Goal: Transaction & Acquisition: Purchase product/service

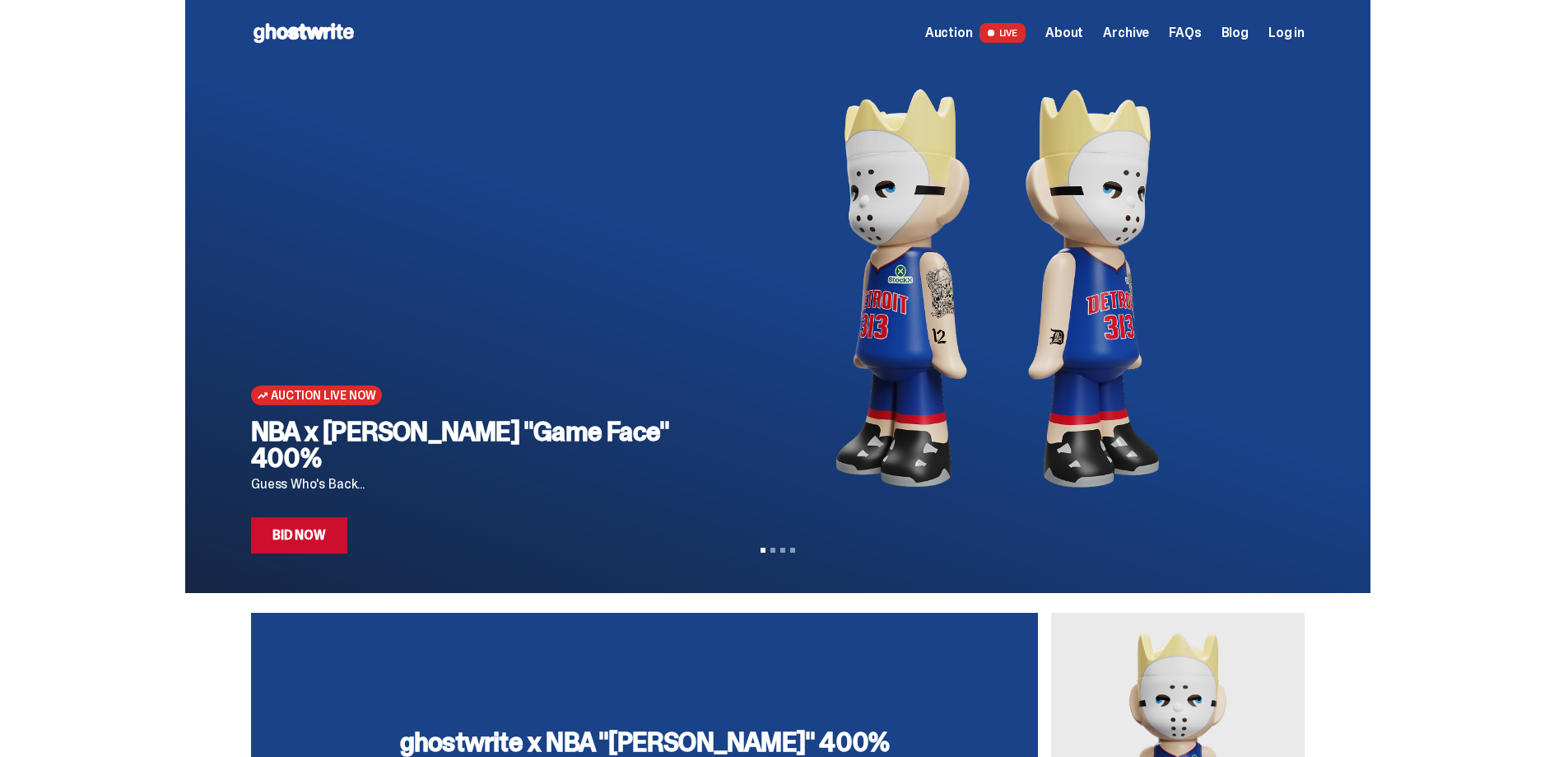
click at [973, 34] on span "Auction" at bounding box center [949, 33] width 48 height 13
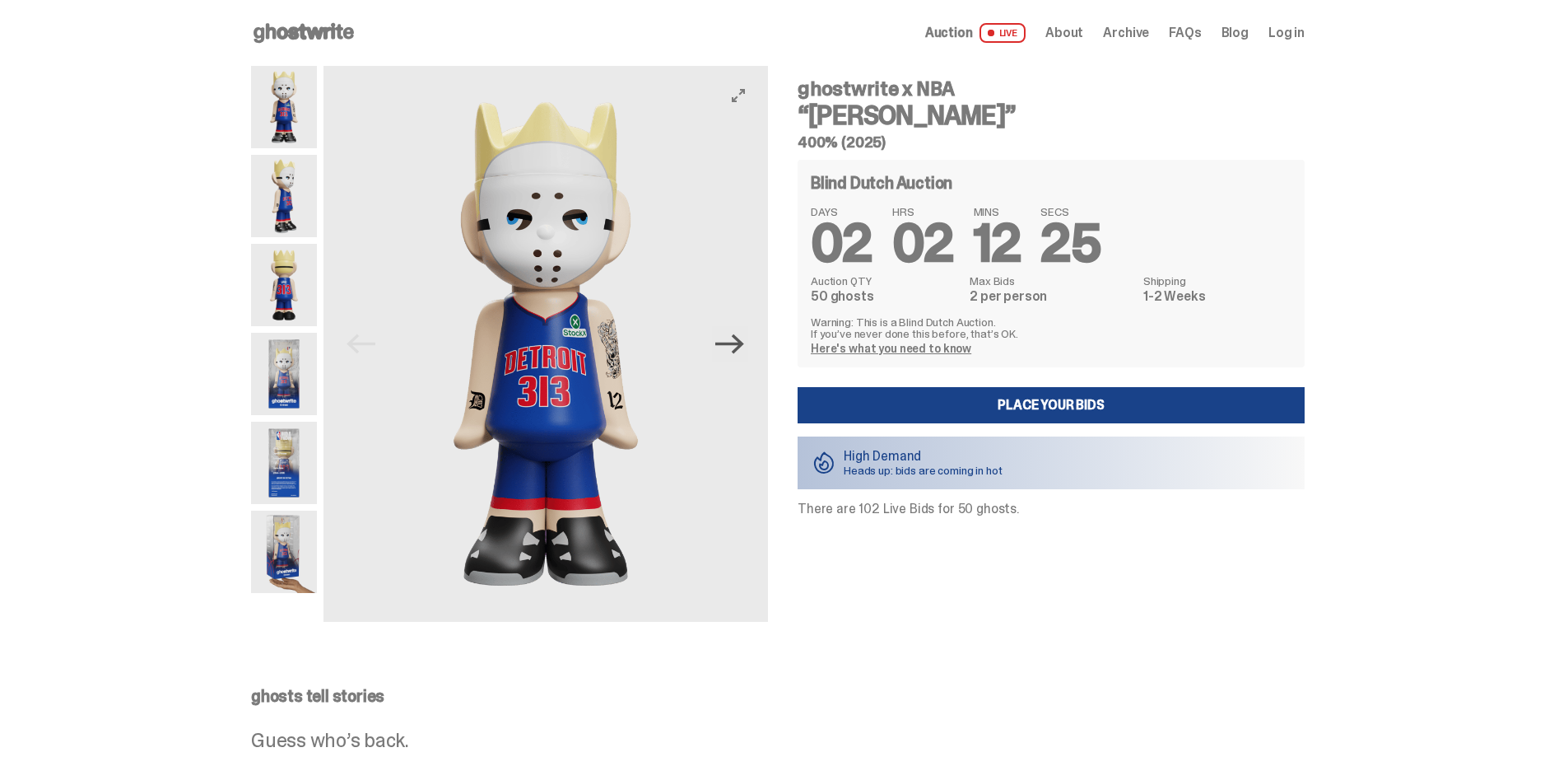
click at [738, 351] on icon "Next" at bounding box center [730, 344] width 29 height 29
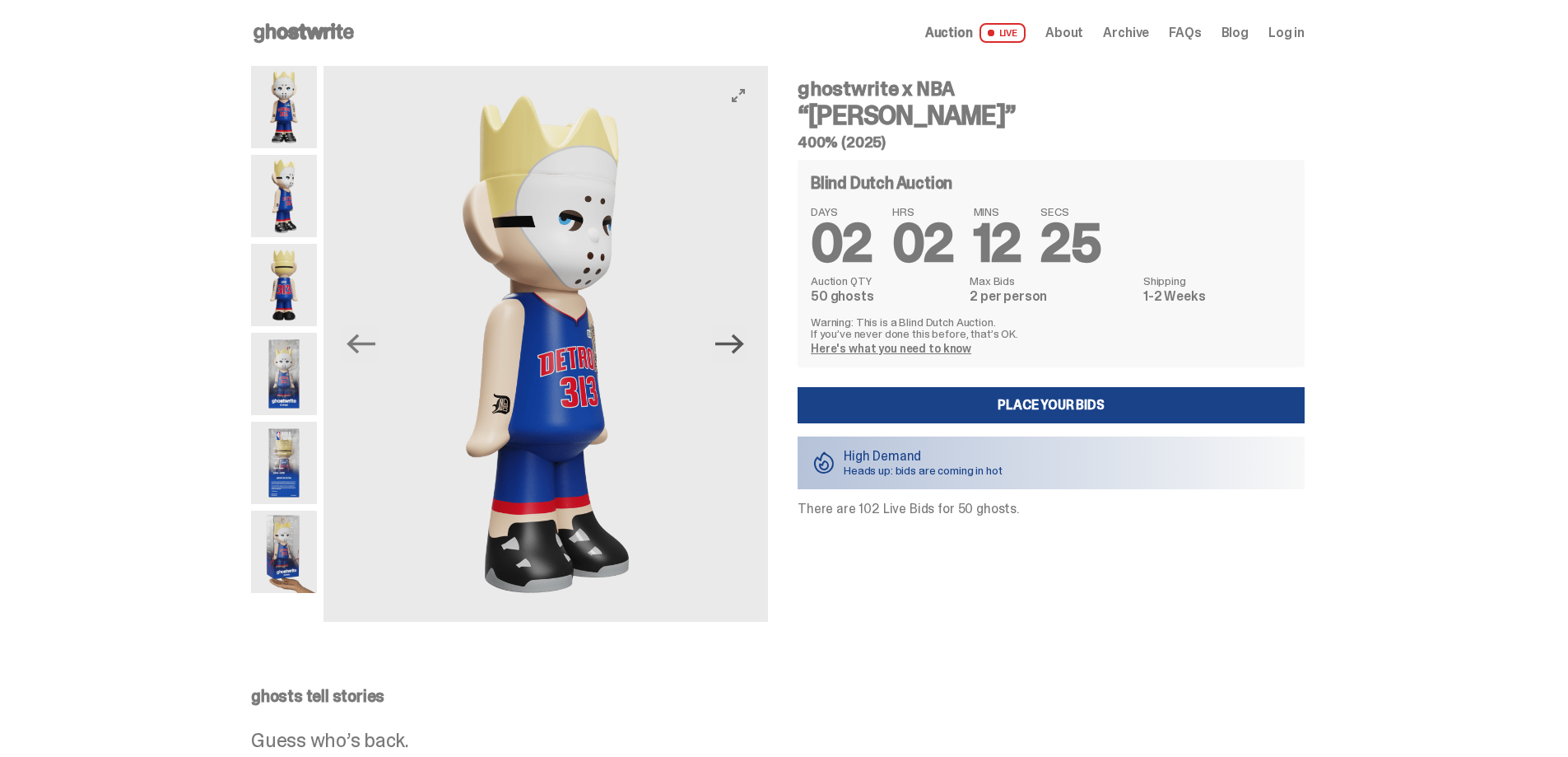
click at [738, 351] on icon "Next" at bounding box center [730, 344] width 29 height 29
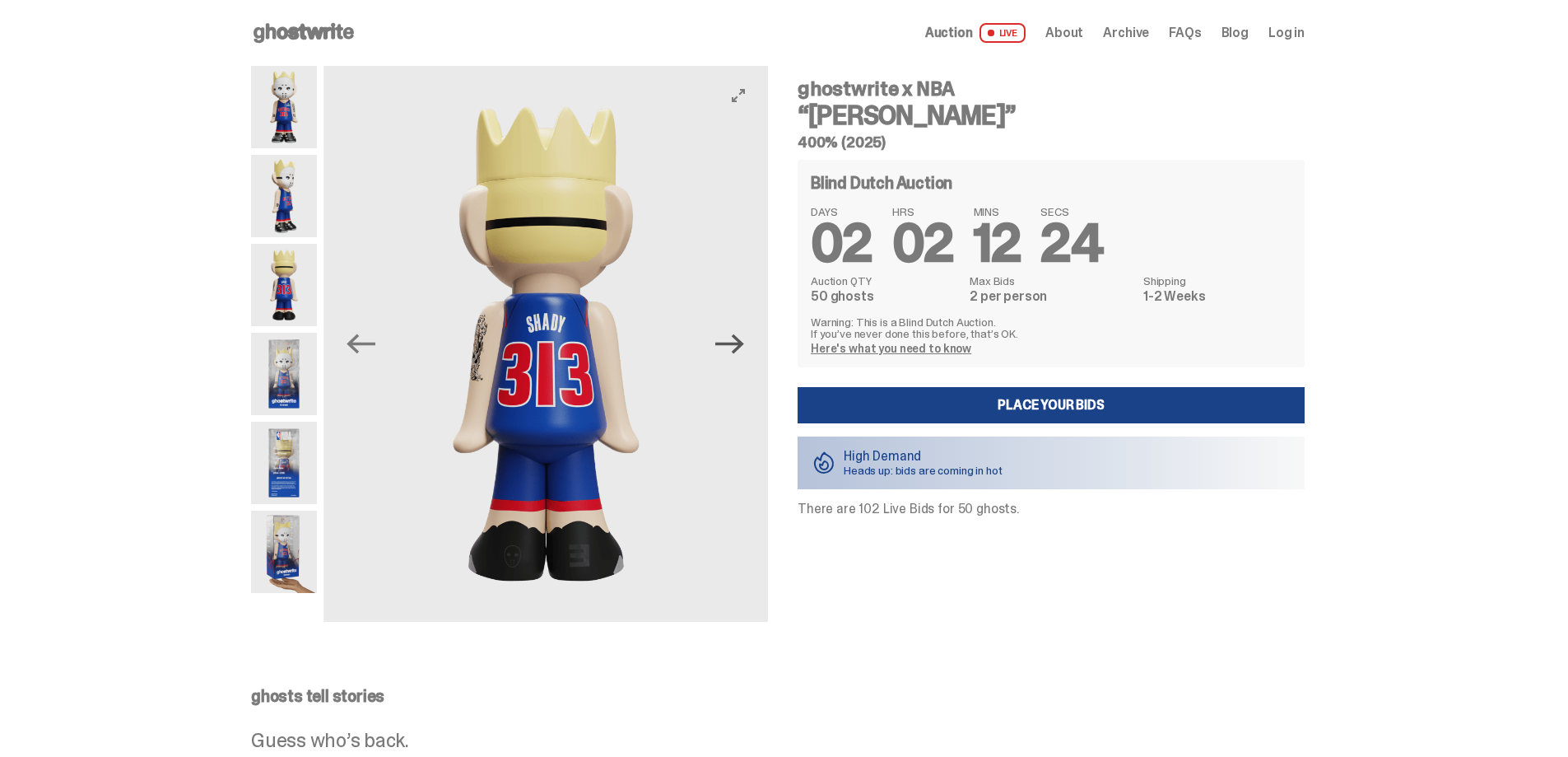
click at [738, 351] on icon "Next" at bounding box center [730, 344] width 29 height 29
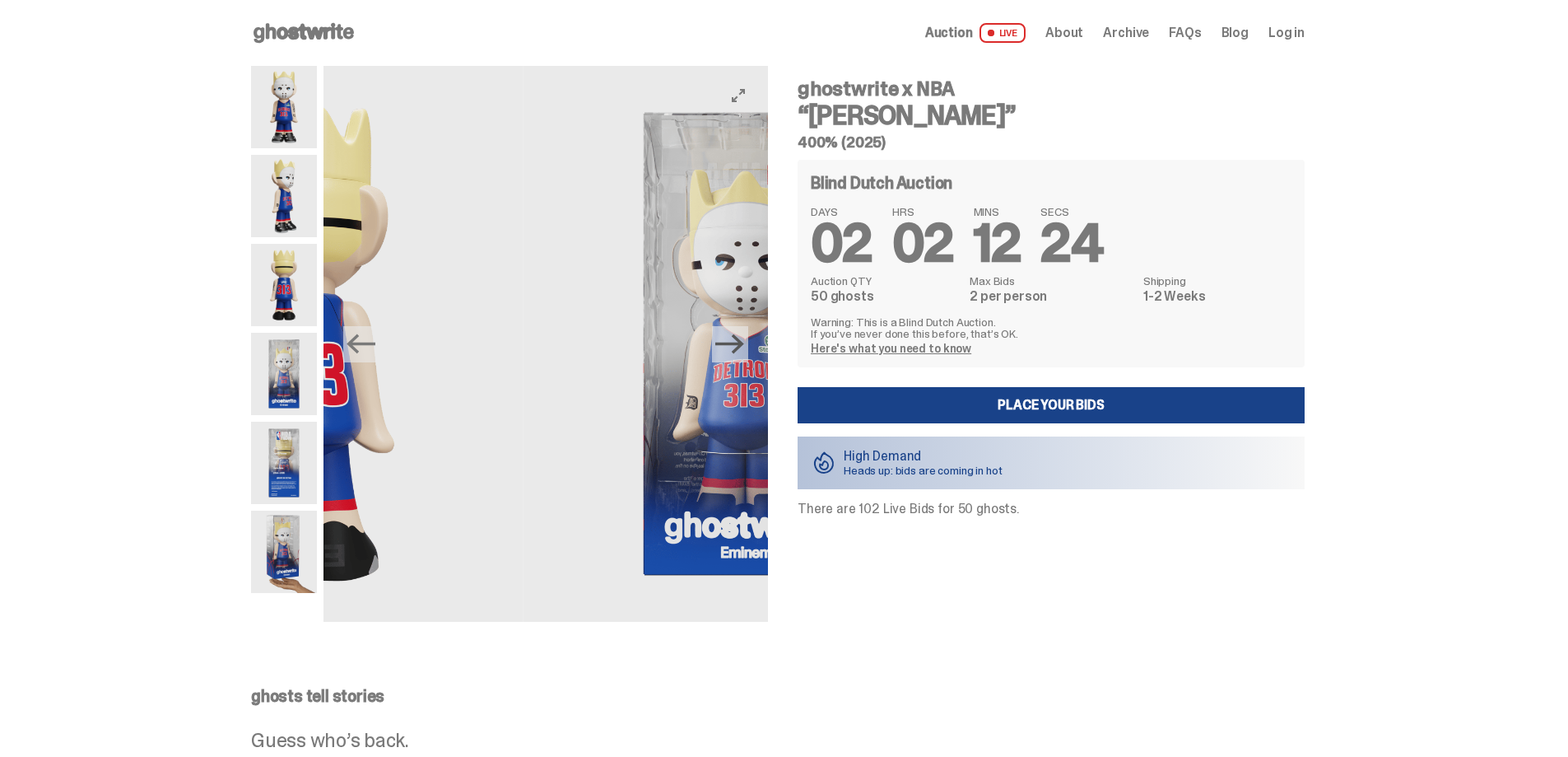
click at [738, 351] on icon "Next" at bounding box center [730, 344] width 29 height 29
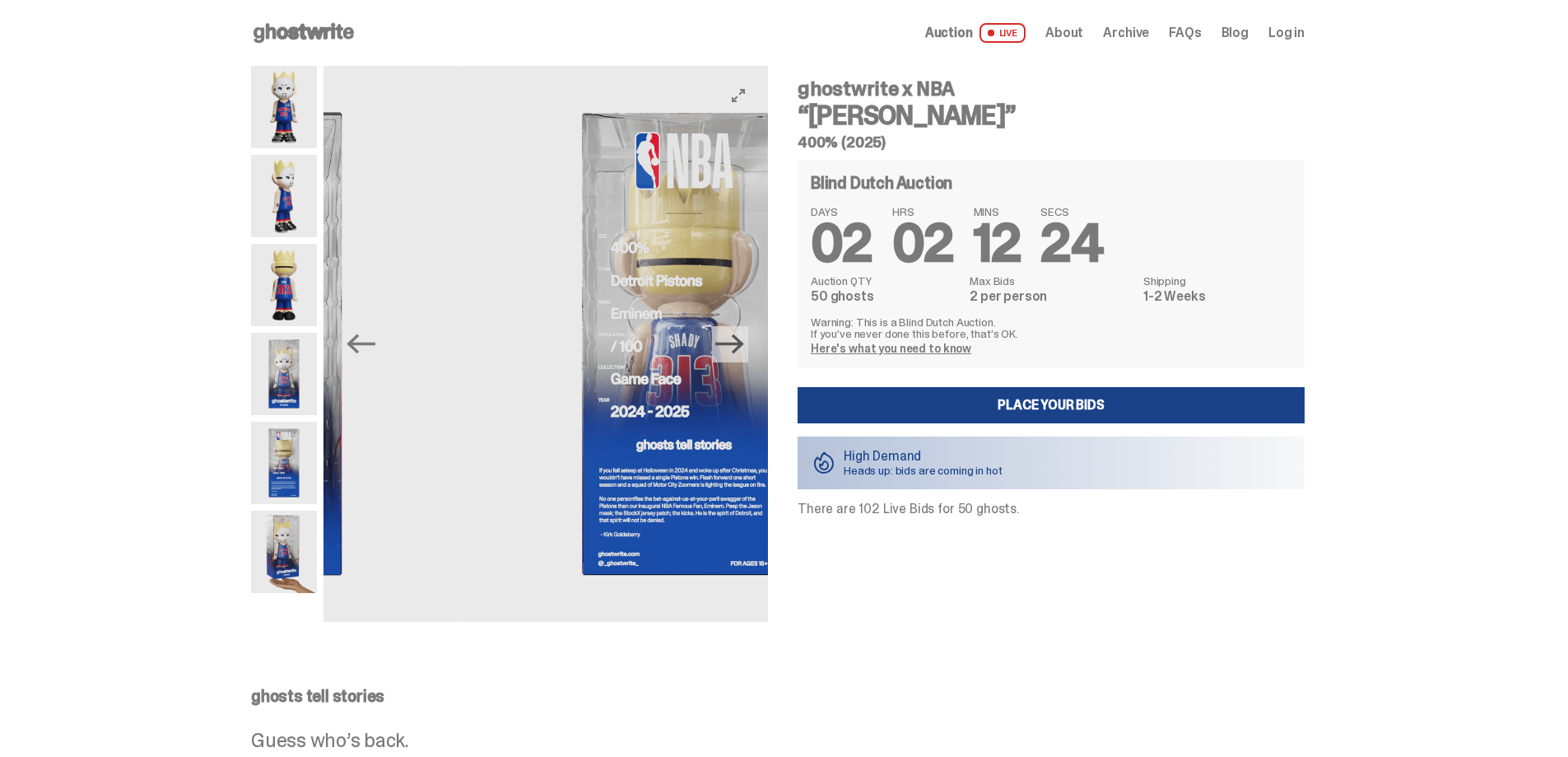
click at [738, 351] on icon "Next" at bounding box center [730, 344] width 29 height 29
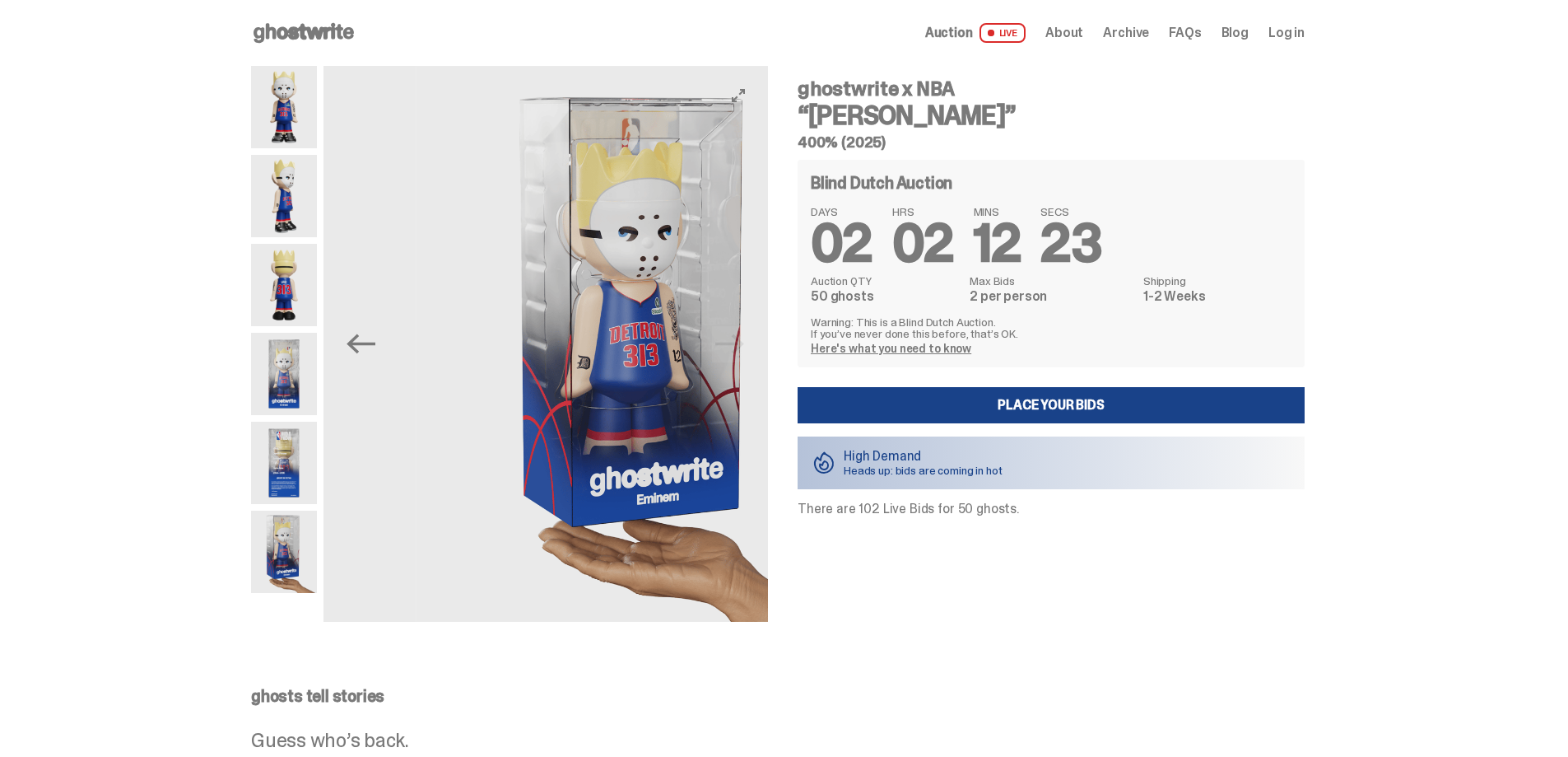
click at [738, 351] on img at bounding box center [638, 344] width 445 height 556
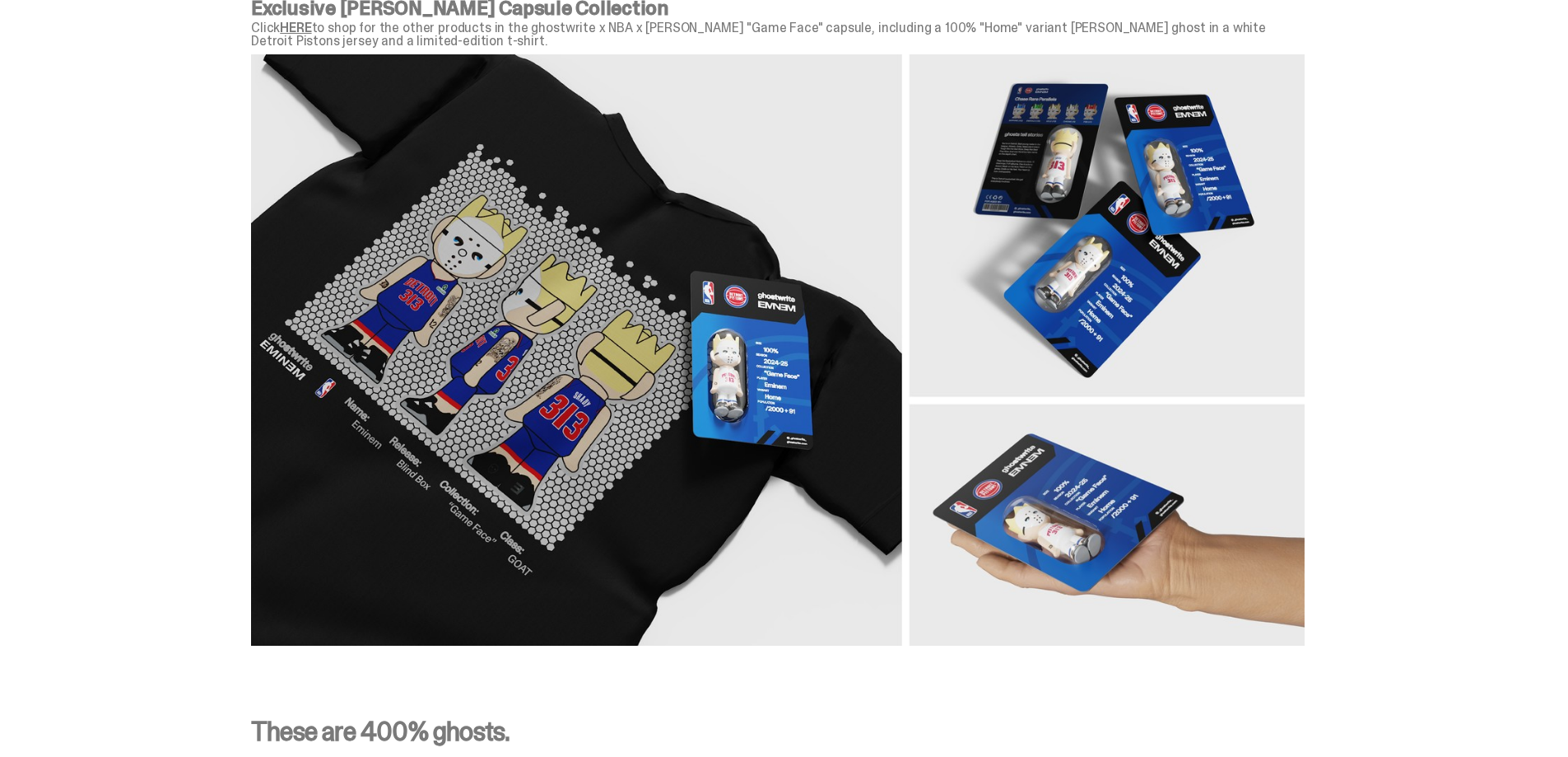
scroll to position [2196, 0]
